Goal: Task Accomplishment & Management: Use online tool/utility

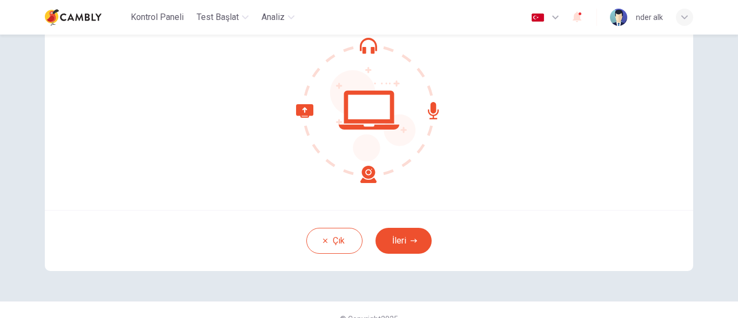
scroll to position [132, 0]
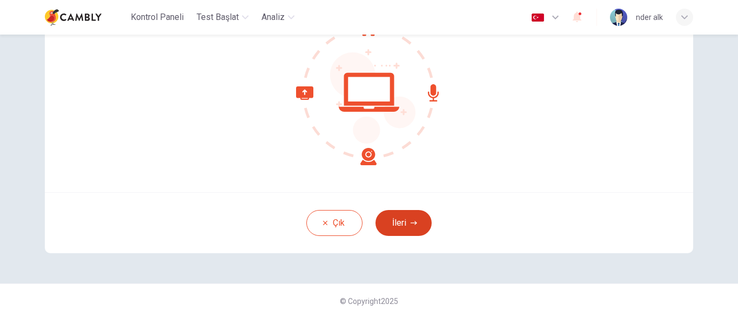
click at [399, 226] on button "İleri" at bounding box center [403, 223] width 56 height 26
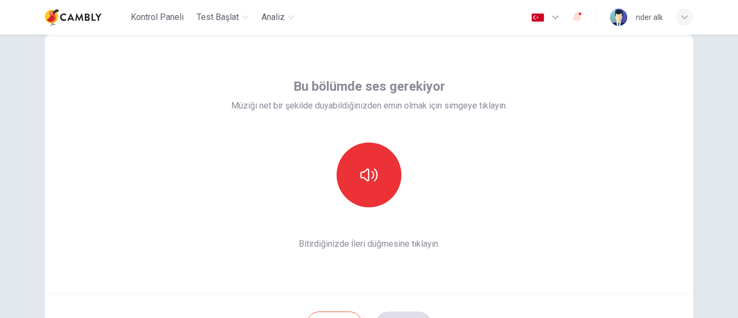
scroll to position [24, 0]
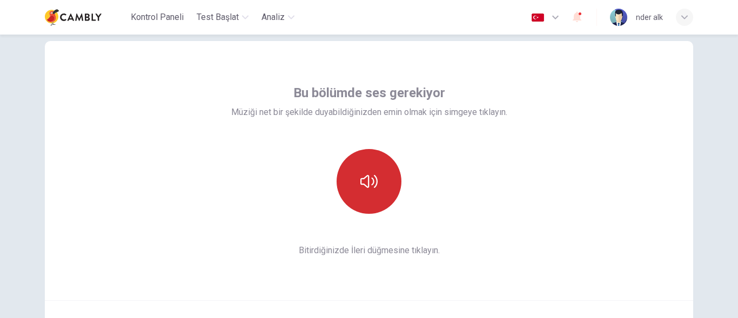
click at [361, 182] on icon "button" at bounding box center [368, 181] width 17 height 17
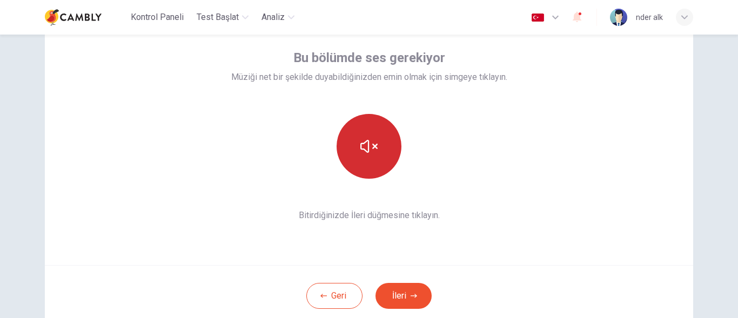
scroll to position [78, 0]
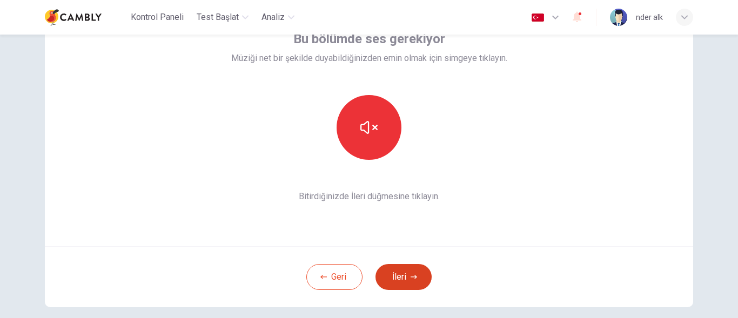
click at [395, 278] on button "İleri" at bounding box center [403, 277] width 56 height 26
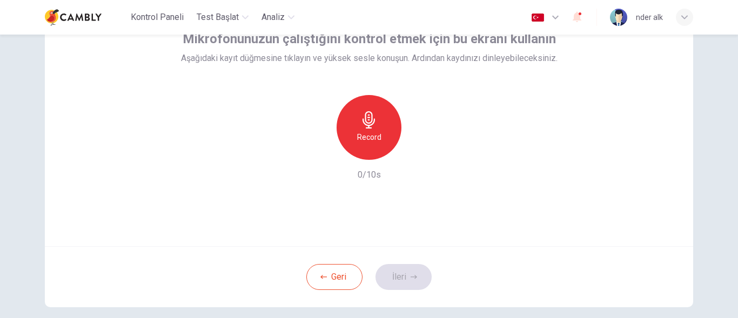
click at [374, 141] on h6 "Record" at bounding box center [369, 137] width 24 height 13
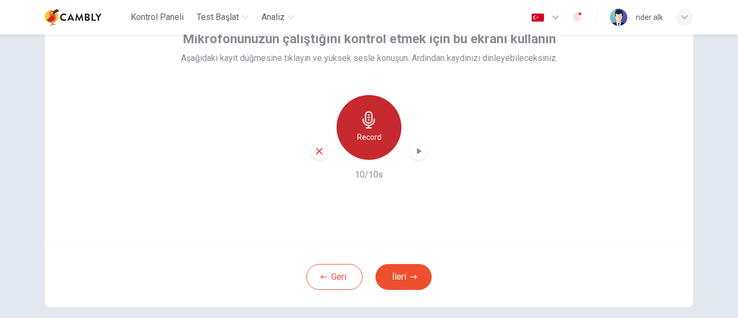
click at [375, 138] on h6 "Record" at bounding box center [369, 137] width 24 height 13
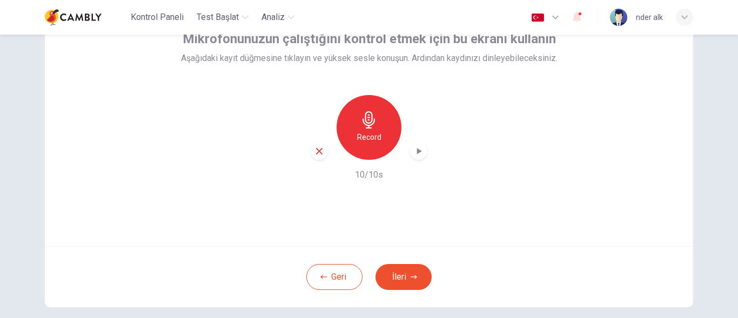
click at [368, 148] on div "Record" at bounding box center [368, 127] width 65 height 65
click at [419, 149] on icon "button" at bounding box center [418, 151] width 11 height 11
click at [386, 143] on div "Record" at bounding box center [368, 127] width 65 height 65
click at [417, 152] on icon "button" at bounding box center [419, 151] width 5 height 6
click at [318, 150] on icon "button" at bounding box center [319, 151] width 6 height 6
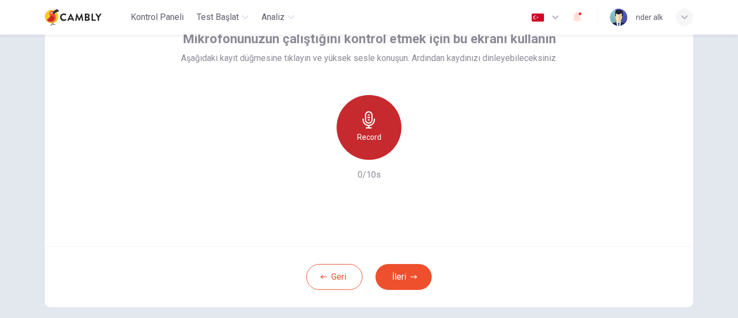
click at [374, 139] on h6 "Record" at bounding box center [369, 137] width 24 height 13
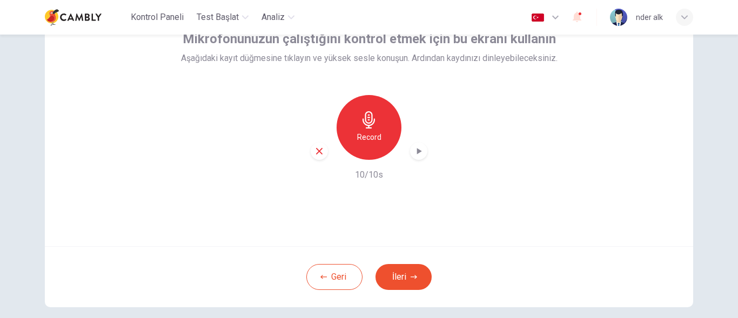
click at [416, 154] on icon "button" at bounding box center [418, 151] width 11 height 11
click at [411, 270] on button "İleri" at bounding box center [403, 277] width 56 height 26
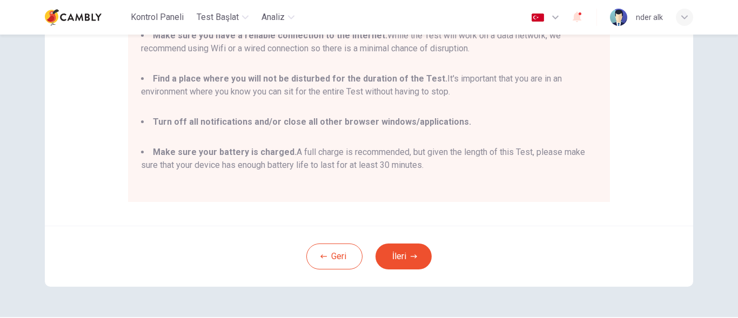
scroll to position [255, 0]
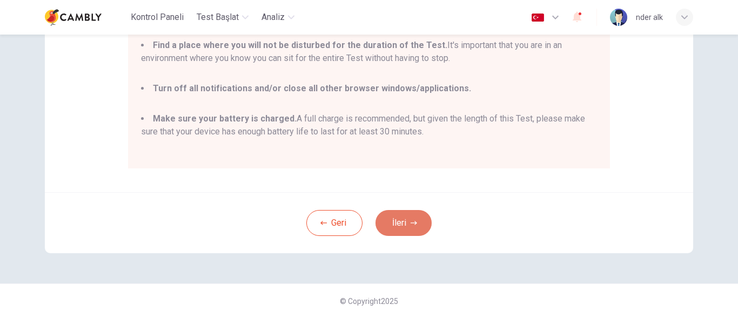
click at [395, 224] on button "İleri" at bounding box center [403, 223] width 56 height 26
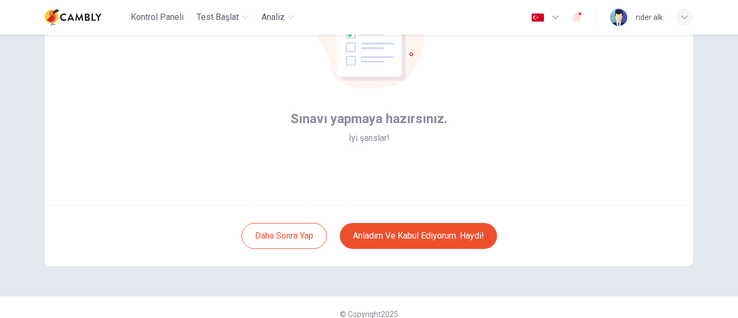
scroll to position [132, 0]
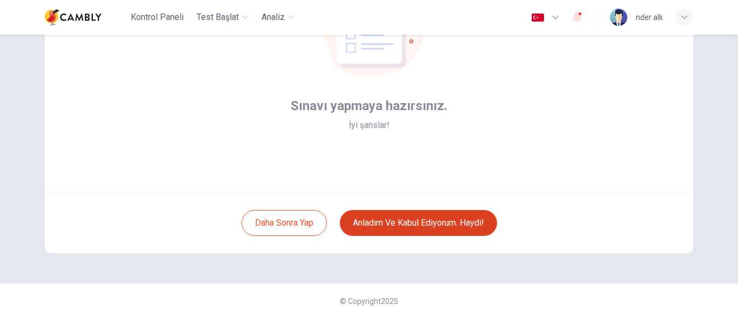
click at [409, 224] on button "Anladım ve kabul ediyorum. Haydi!" at bounding box center [418, 223] width 157 height 26
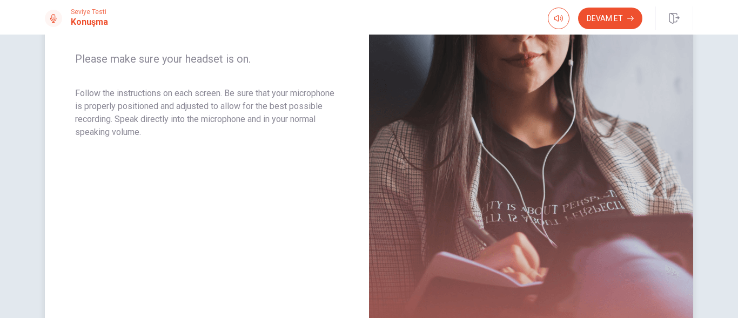
scroll to position [211, 0]
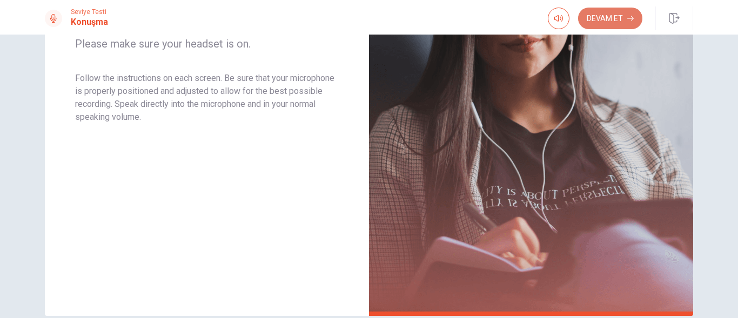
click at [612, 23] on button "Devam Et" at bounding box center [610, 19] width 64 height 22
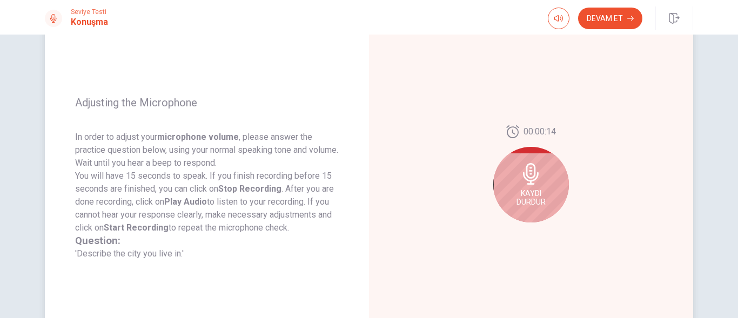
scroll to position [103, 0]
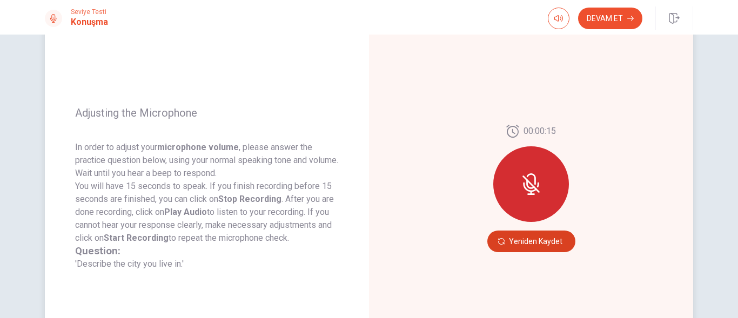
click at [524, 241] on button "Yeniden Kaydet" at bounding box center [531, 242] width 88 height 22
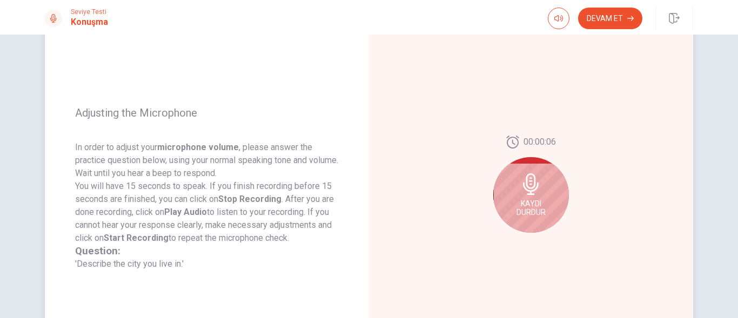
click at [514, 189] on div "Kaydı Durdur" at bounding box center [531, 195] width 76 height 76
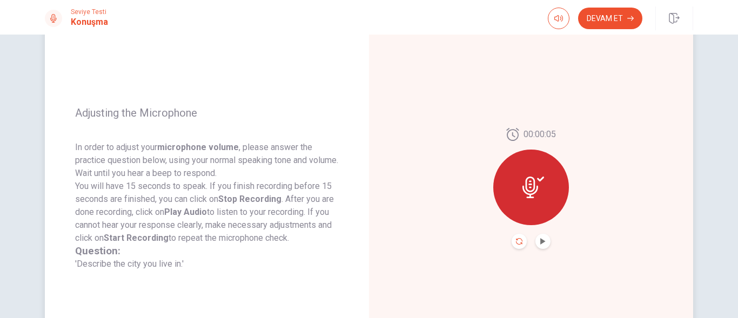
click at [517, 239] on icon "Record Again" at bounding box center [519, 241] width 6 height 6
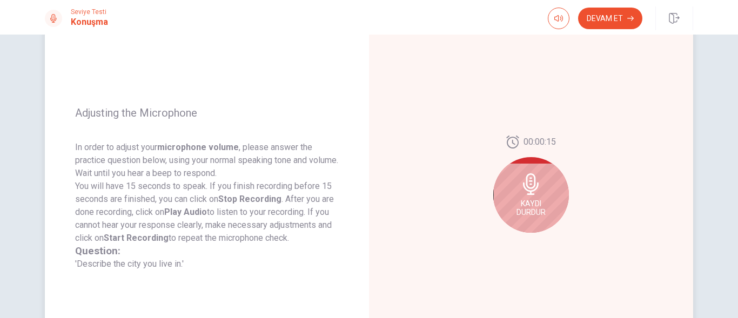
click at [521, 197] on div "Kaydı Durdur" at bounding box center [531, 195] width 76 height 76
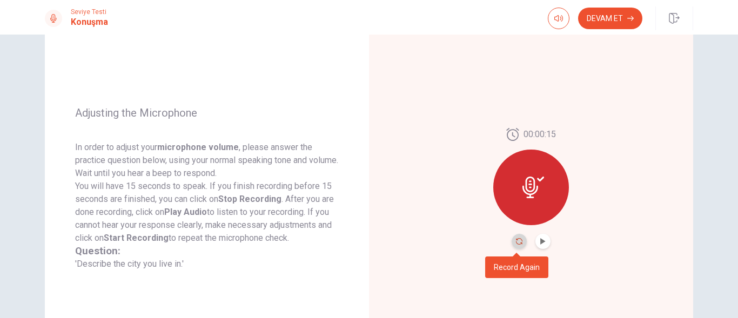
click at [518, 240] on icon "Record Again" at bounding box center [519, 241] width 6 height 6
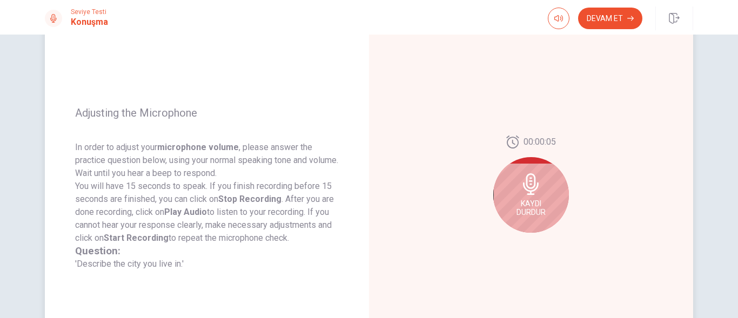
click at [518, 218] on div "Kaydı Durdur" at bounding box center [531, 195] width 76 height 76
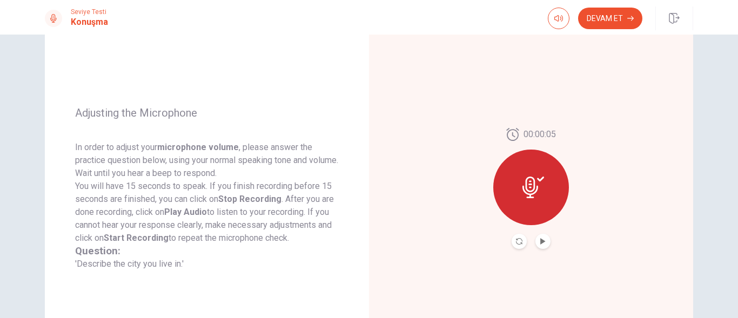
click at [543, 242] on button "Play Audio" at bounding box center [542, 241] width 15 height 15
click at [539, 242] on icon "Play Audio" at bounding box center [542, 241] width 6 height 6
click at [543, 242] on button "Play Audio" at bounding box center [542, 241] width 15 height 15
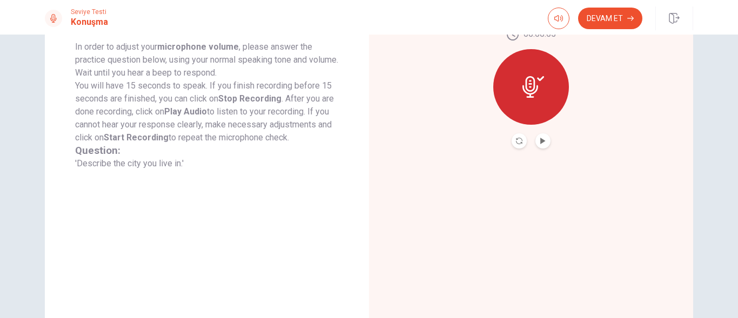
scroll to position [211, 0]
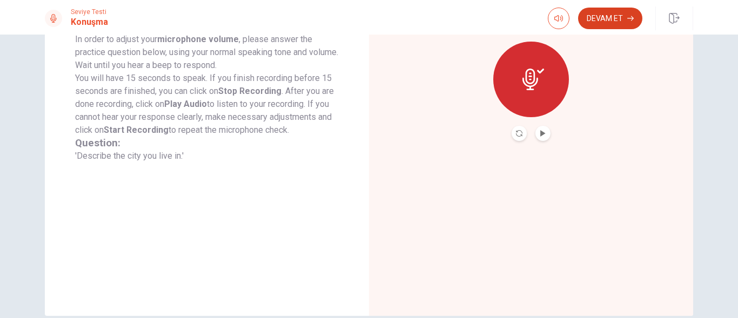
click at [602, 22] on button "Devam Et" at bounding box center [610, 19] width 64 height 22
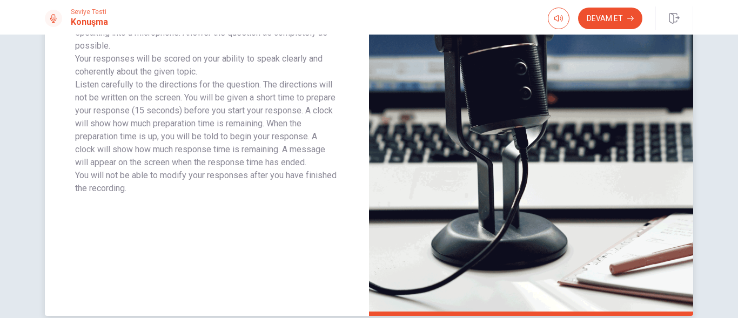
scroll to position [103, 0]
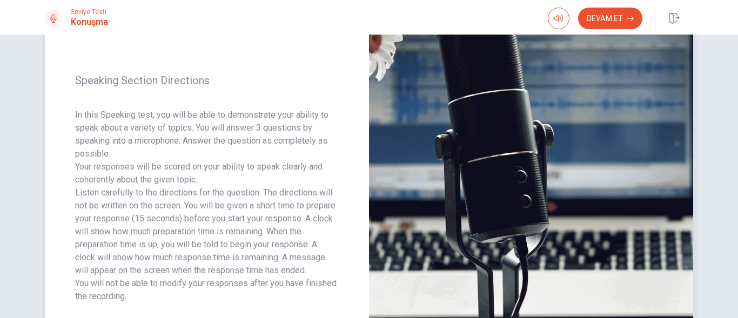
click at [622, 95] on img at bounding box center [531, 188] width 324 height 471
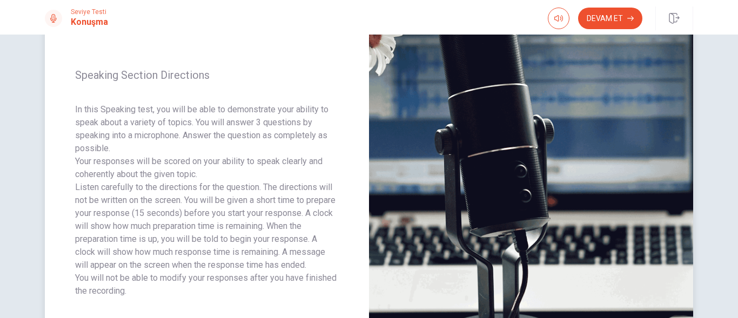
scroll to position [108, 0]
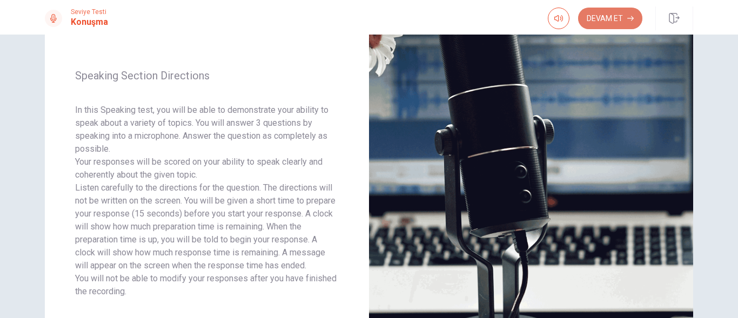
click at [632, 12] on button "Devam Et" at bounding box center [610, 19] width 64 height 22
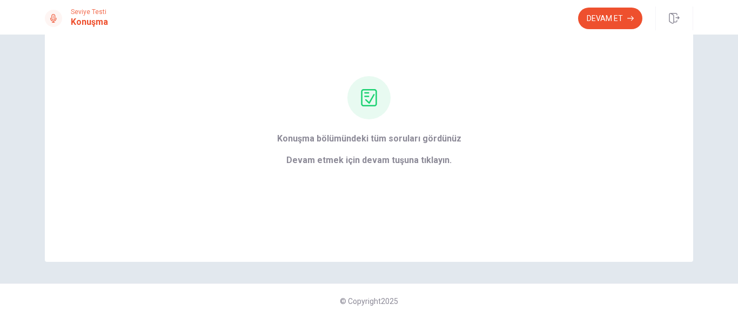
scroll to position [75, 0]
click at [597, 12] on button "Devam Et" at bounding box center [610, 19] width 64 height 22
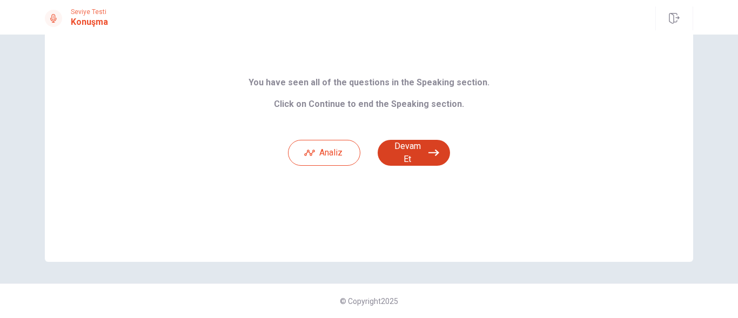
click at [419, 157] on button "Devam Et" at bounding box center [413, 153] width 72 height 26
